Goal: Task Accomplishment & Management: Manage account settings

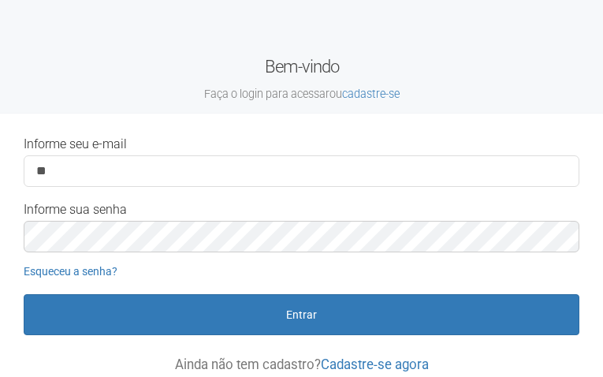
type input "*"
type input "**********"
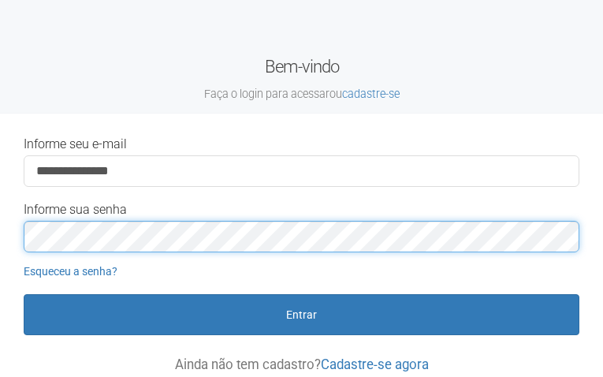
click at [24, 294] on button "Entrar" at bounding box center [302, 314] width 556 height 41
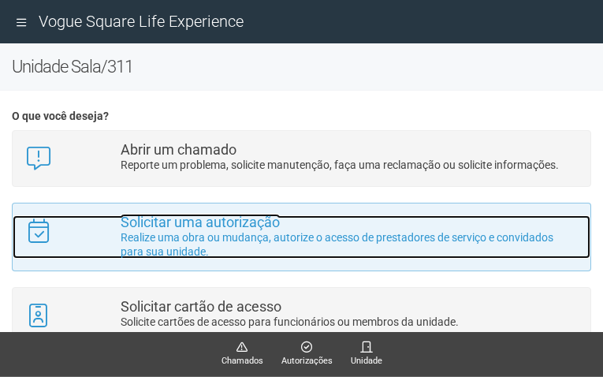
click at [190, 231] on p "Realize uma obra ou mudança, autorize o acesso de prestadores de serviço e conv…" at bounding box center [350, 244] width 458 height 28
